Goal: Check status

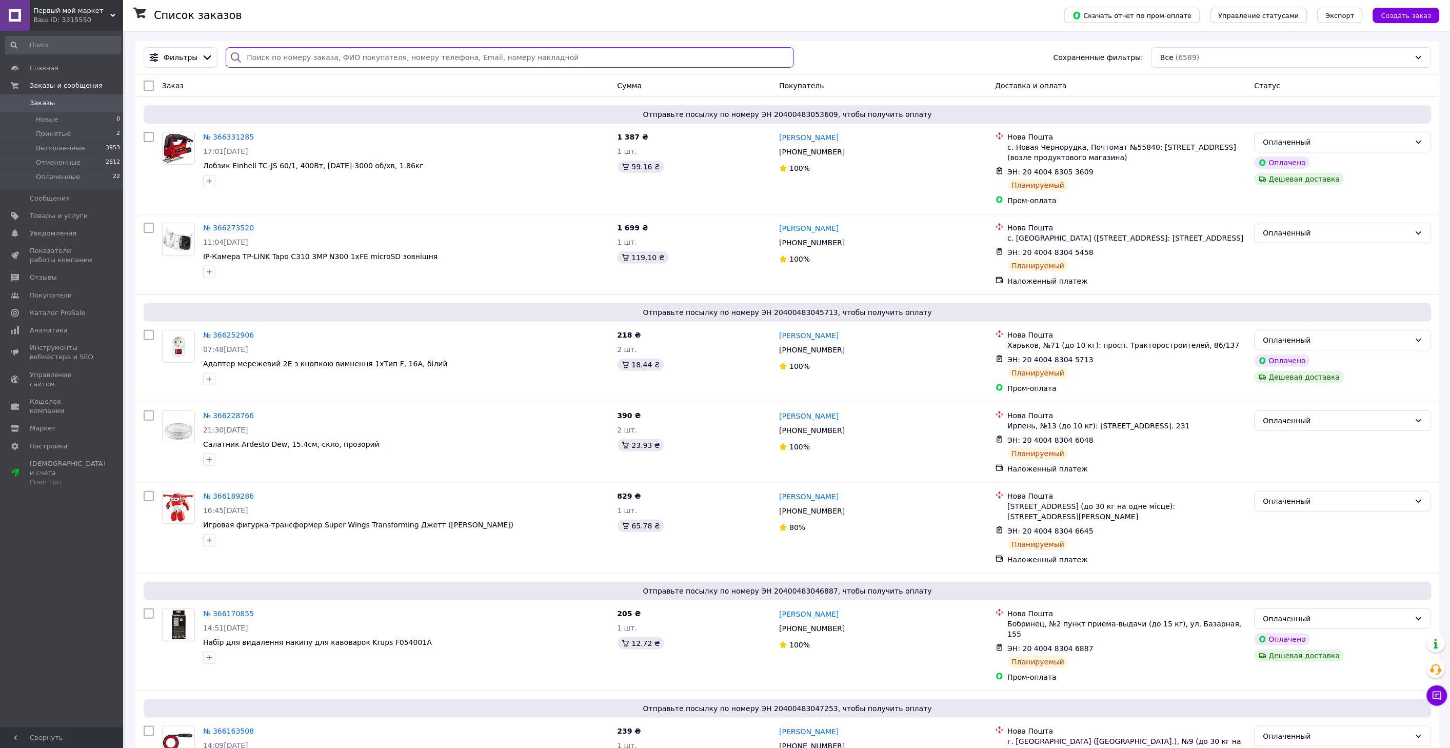
click at [296, 57] on input "search" at bounding box center [510, 57] width 568 height 21
paste input "365622011"
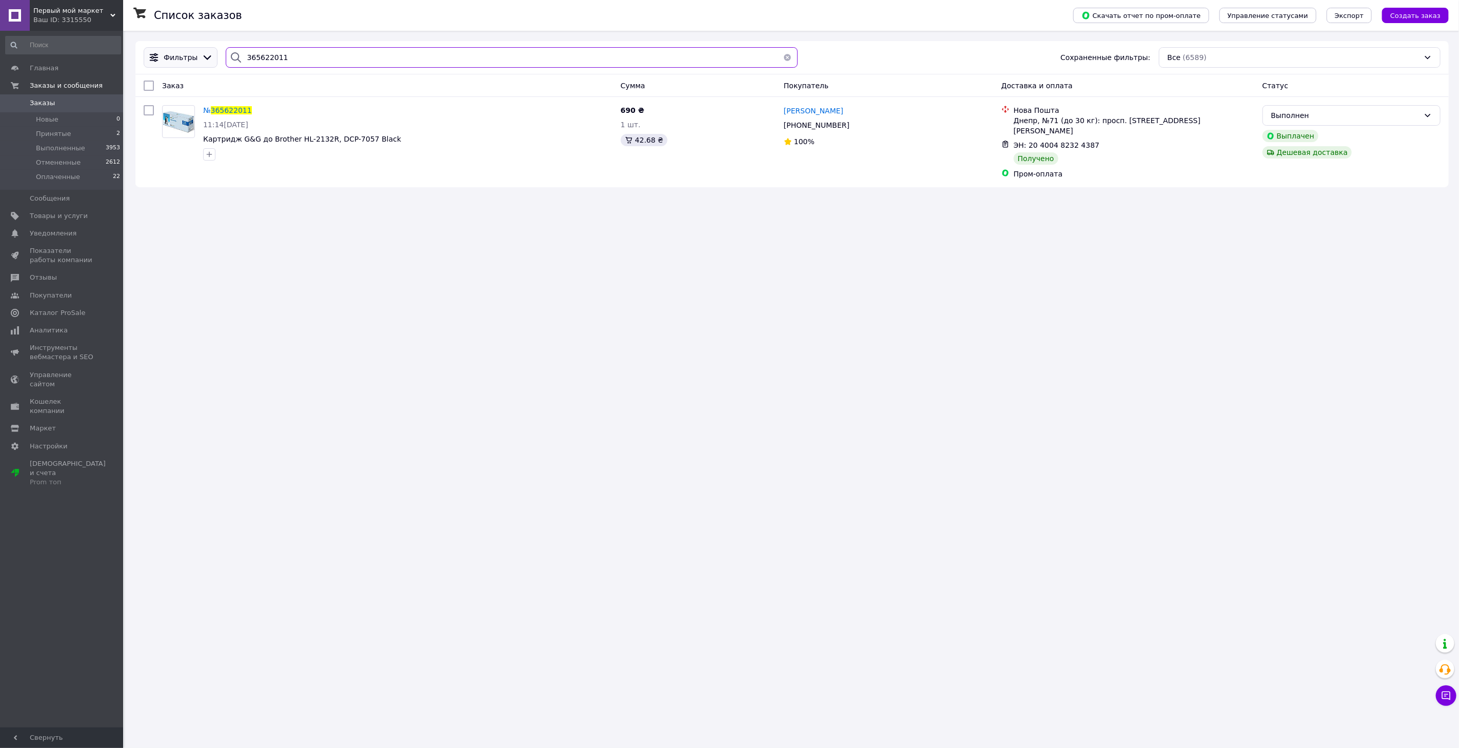
drag, startPoint x: 305, startPoint y: 53, endPoint x: 173, endPoint y: 54, distance: 131.8
click at [173, 53] on div "Фильтры 365622011 Сохраненные фильтры: Все (6589)" at bounding box center [792, 57] width 1305 height 21
paste input "14818"
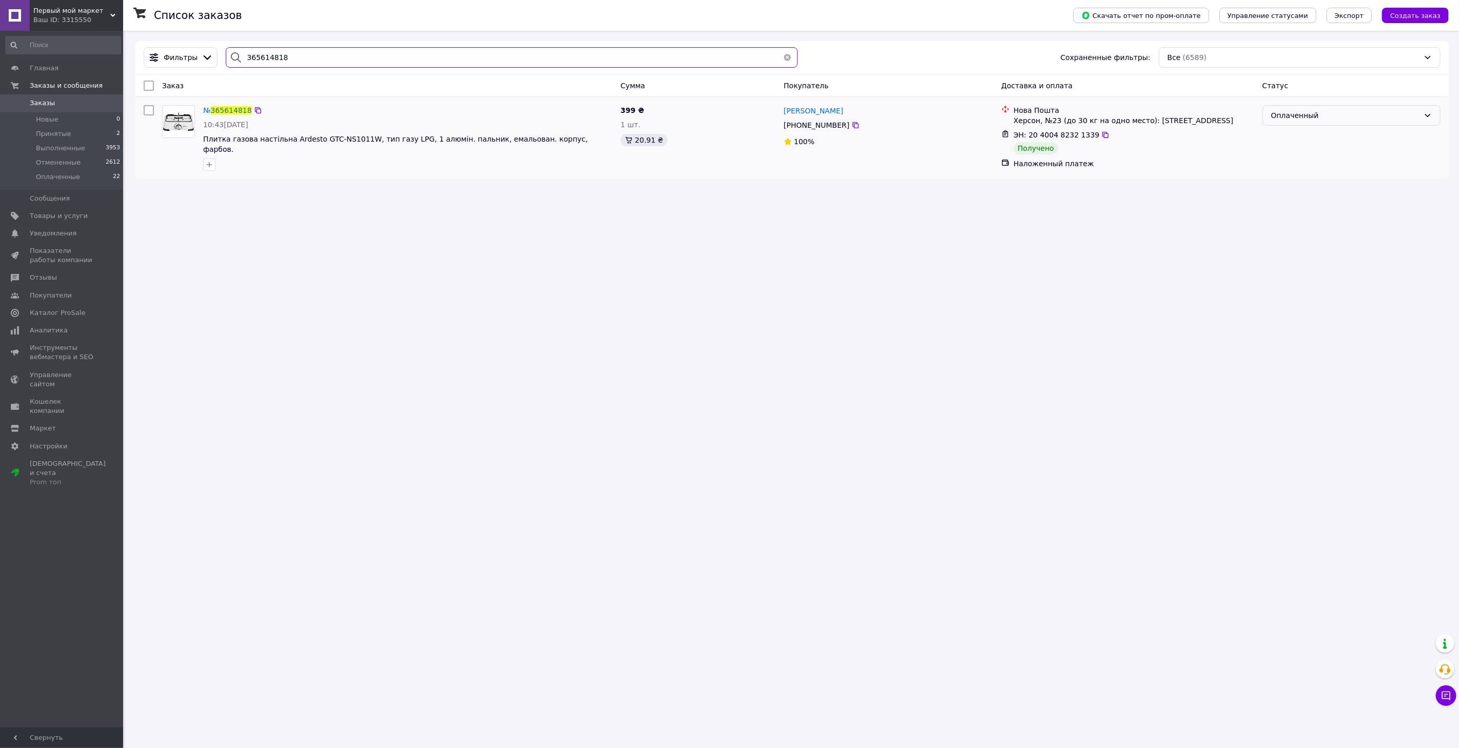
type input "365614818"
click at [1315, 115] on div "Оплаченный" at bounding box center [1345, 115] width 148 height 11
click at [1308, 151] on li "Выполнен" at bounding box center [1351, 157] width 177 height 18
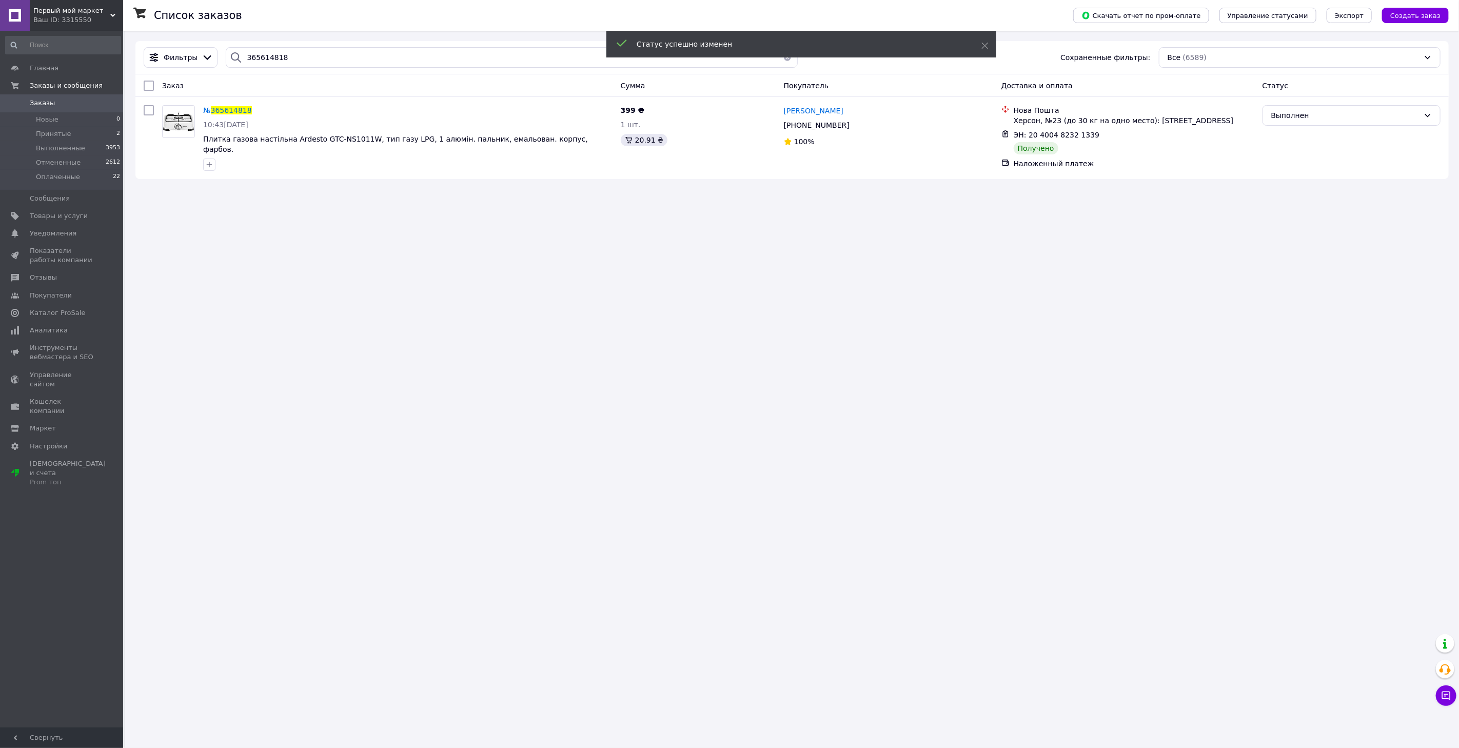
click at [519, 616] on div "Список заказов Скачать отчет по пром-оплате Управление статусами Экспорт Создат…" at bounding box center [791, 374] width 1333 height 748
